Goal: Task Accomplishment & Management: Use online tool/utility

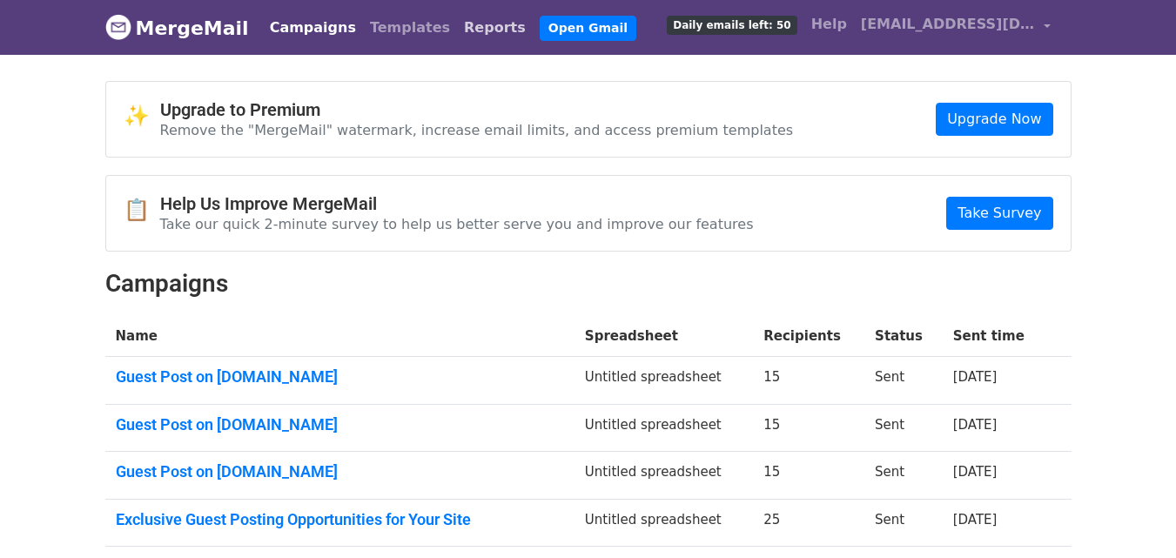
click at [457, 24] on link "Reports" at bounding box center [495, 27] width 76 height 35
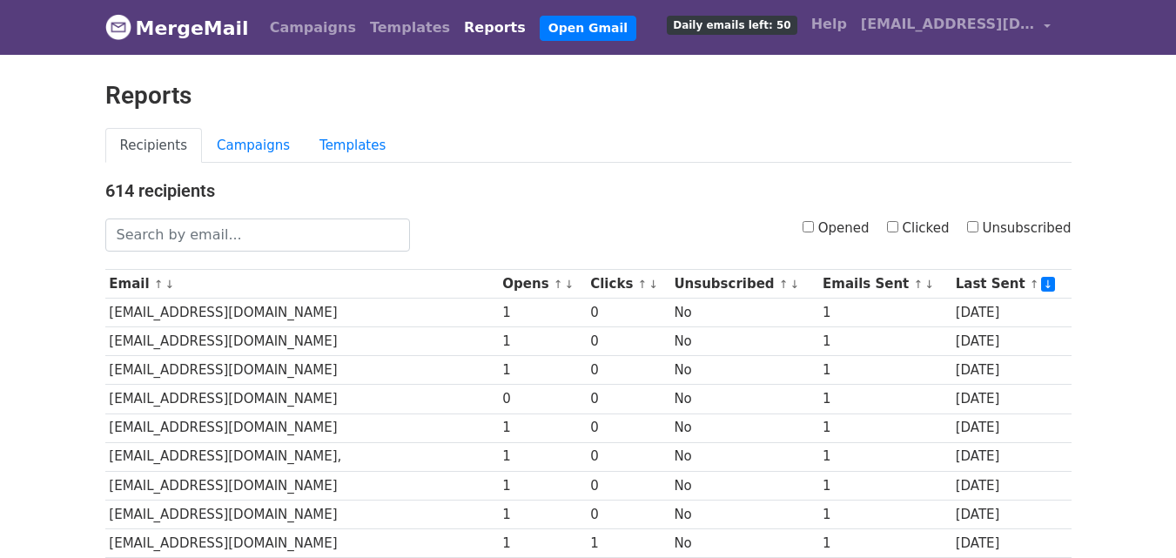
click at [898, 228] on input "Clicked" at bounding box center [892, 226] width 11 height 11
checkbox input "true"
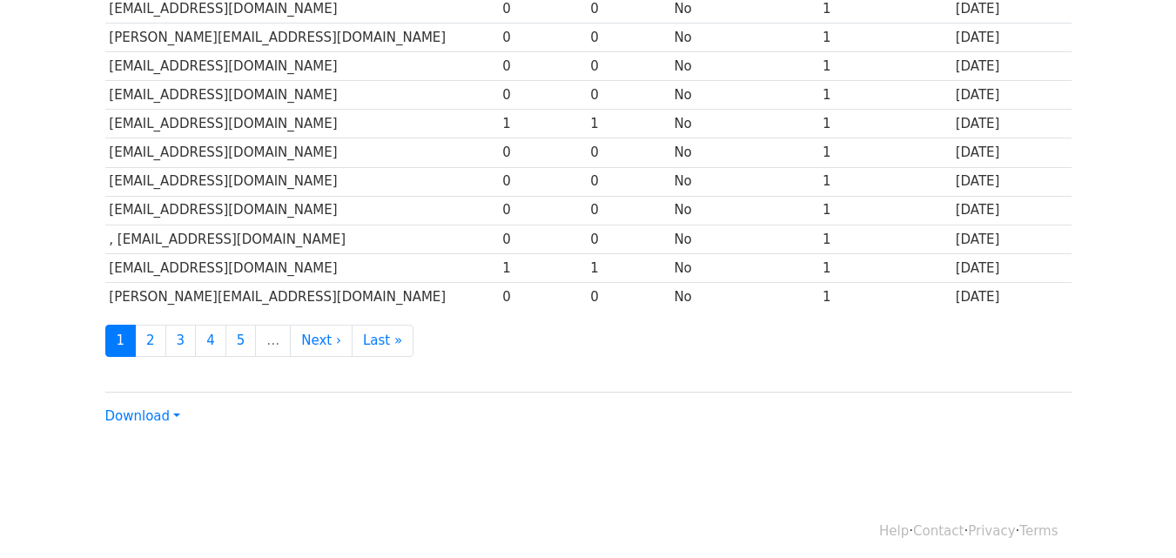
scroll to position [860, 0]
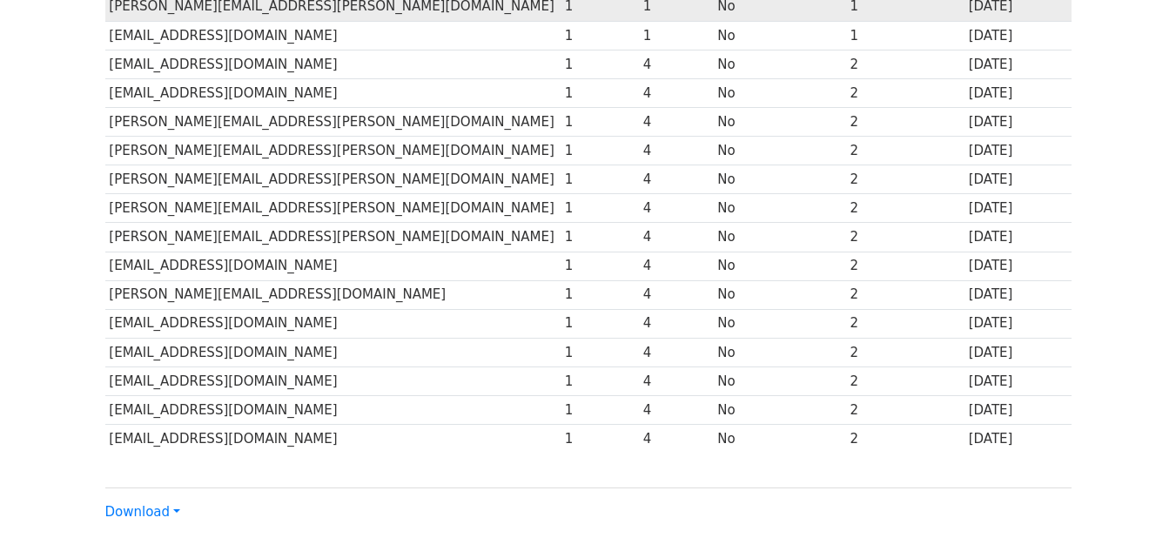
scroll to position [554, 0]
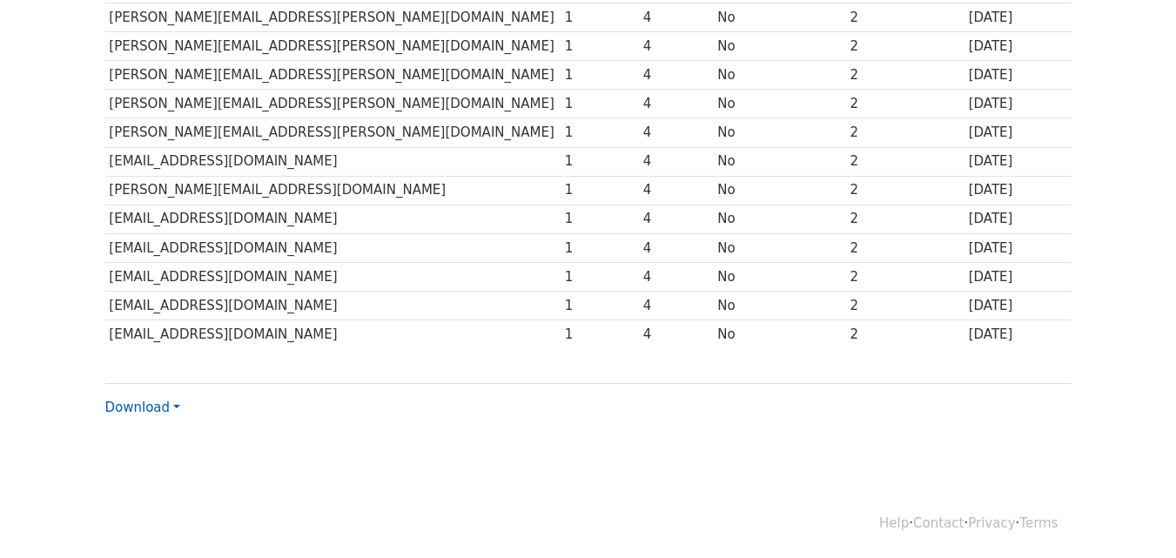
click at [164, 409] on link "Download" at bounding box center [142, 408] width 75 height 16
click at [159, 466] on link "Excel" at bounding box center [175, 468] width 138 height 28
